Goal: Task Accomplishment & Management: Complete application form

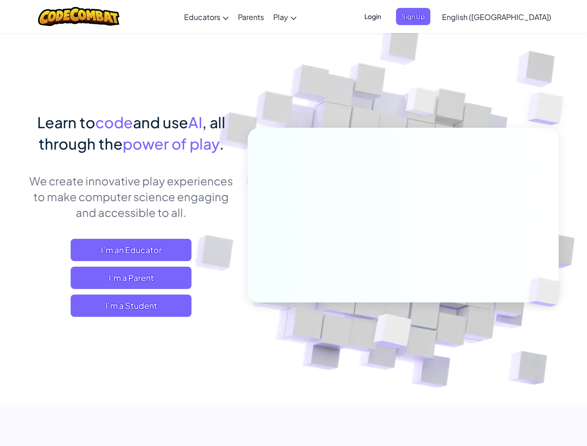
click at [387, 16] on span "Login" at bounding box center [373, 16] width 28 height 17
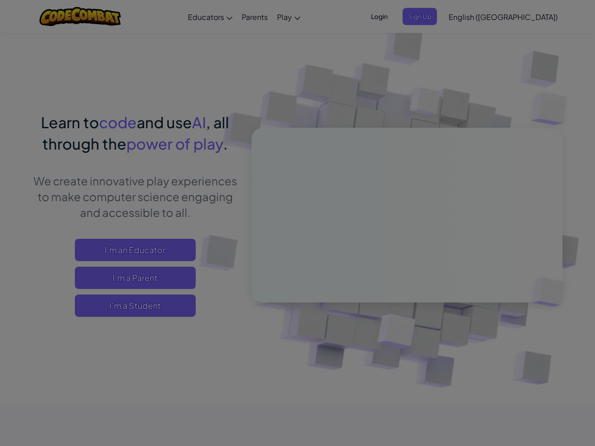
click at [0, 0] on input "Email or Username :" at bounding box center [0, 0] width 0 height 0
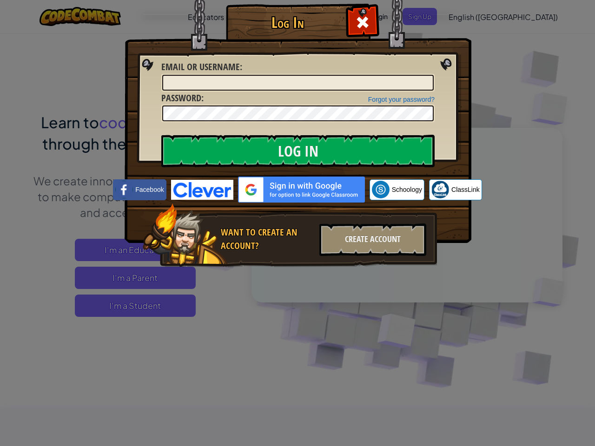
click at [470, 16] on div "Log In Unknown Error Email or Username : Forgot your password? Password : Log I…" at bounding box center [297, 223] width 595 height 446
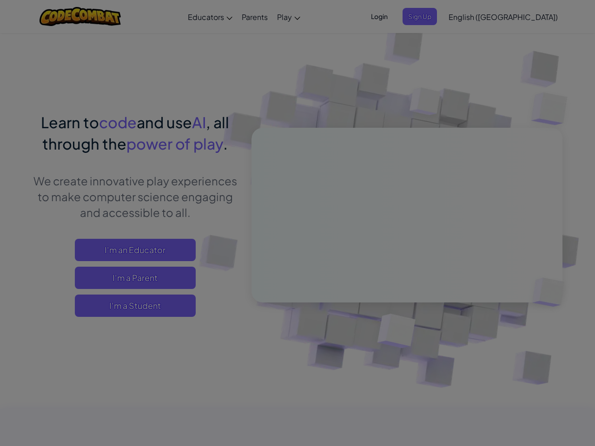
click at [470, 16] on div "Log In Unknown Error Email or Username : Forgot your password? Password : Log I…" at bounding box center [297, 223] width 595 height 446
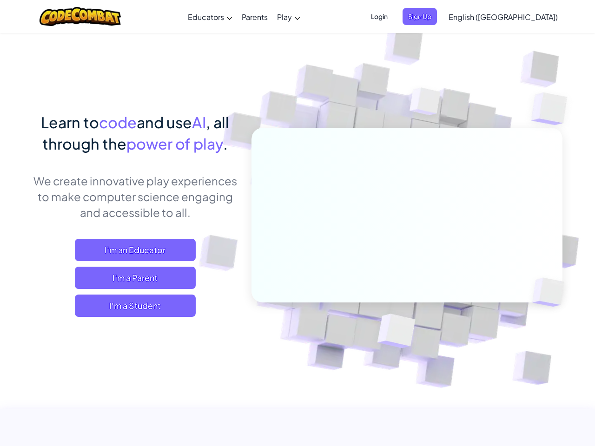
click at [520, 17] on div at bounding box center [297, 223] width 595 height 446
click at [131, 306] on span "I'm a Student" at bounding box center [135, 306] width 121 height 22
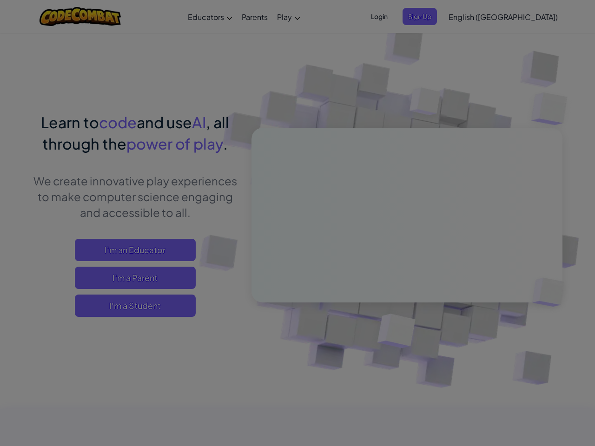
click at [0, 0] on div "Have a Class Code? Yes, I have a Class Code! Enter it here: Continue No, I don'…" at bounding box center [0, 0] width 0 height 0
